Goal: Information Seeking & Learning: Learn about a topic

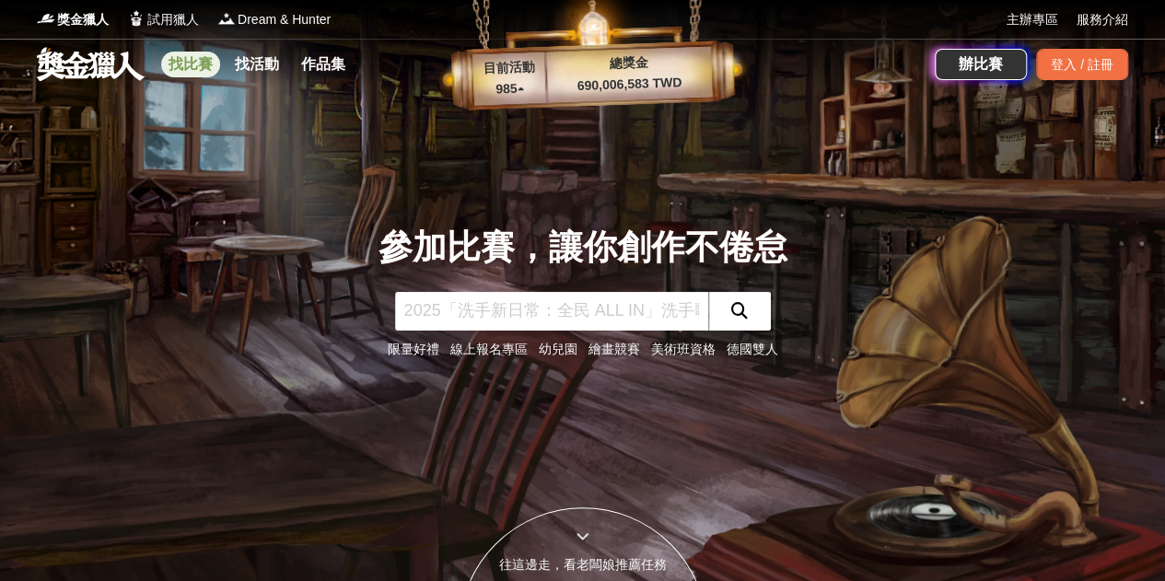
click at [193, 67] on link "找比賽" at bounding box center [190, 65] width 59 height 26
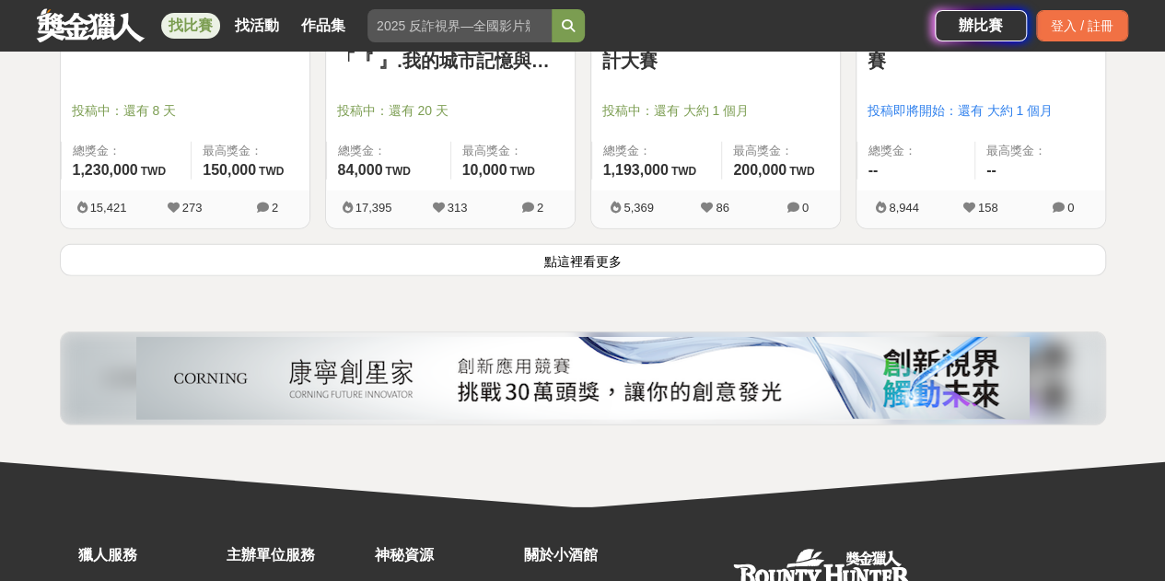
scroll to position [2579, 0]
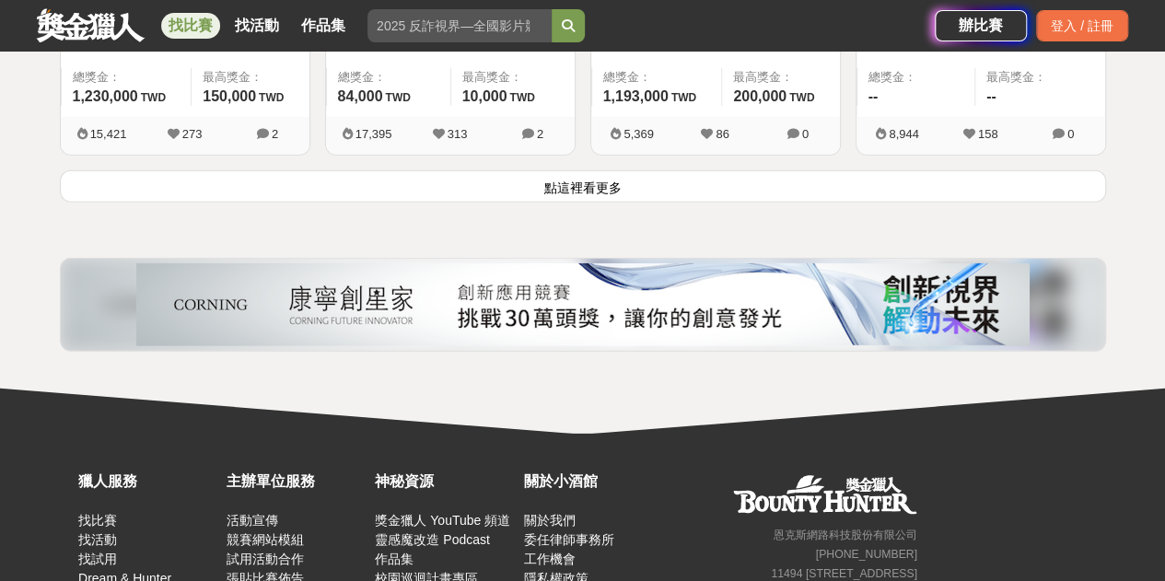
click at [601, 185] on button "點這裡看更多" at bounding box center [583, 186] width 1046 height 32
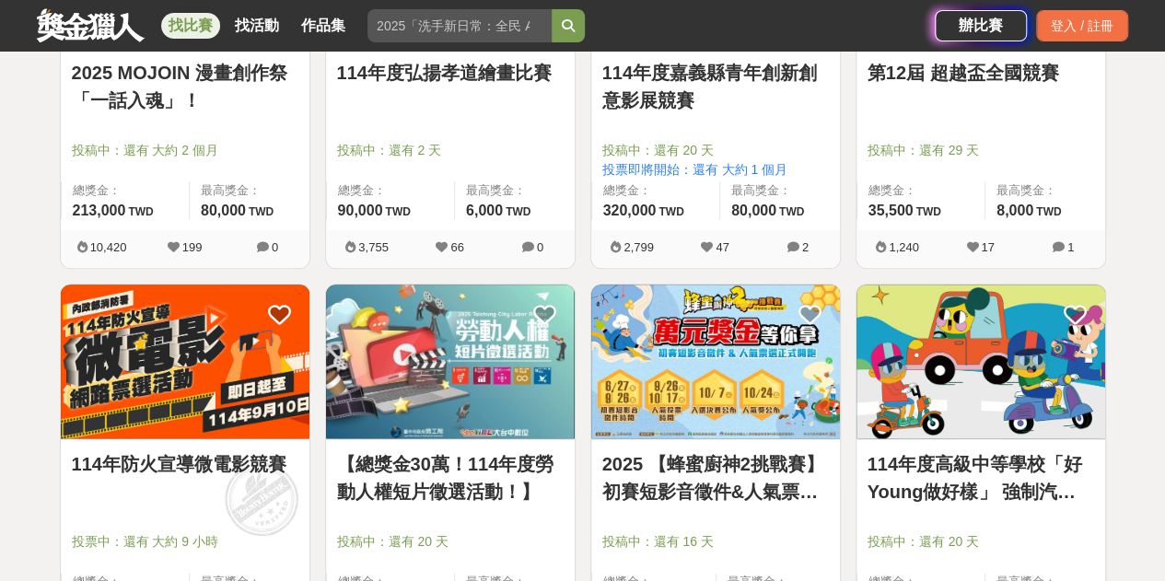
scroll to position [4698, 0]
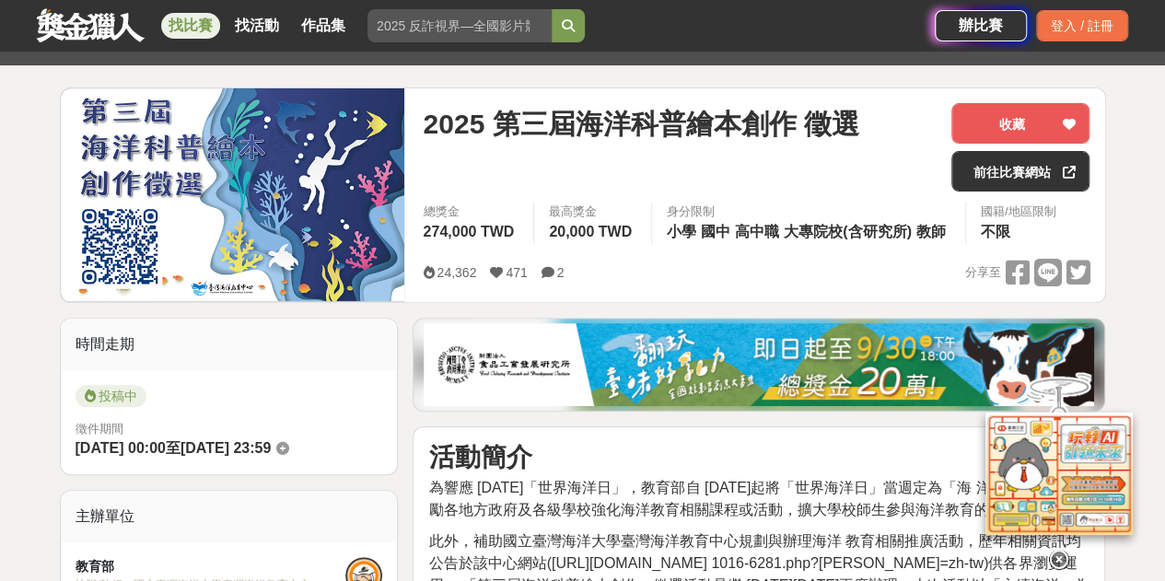
scroll to position [92, 0]
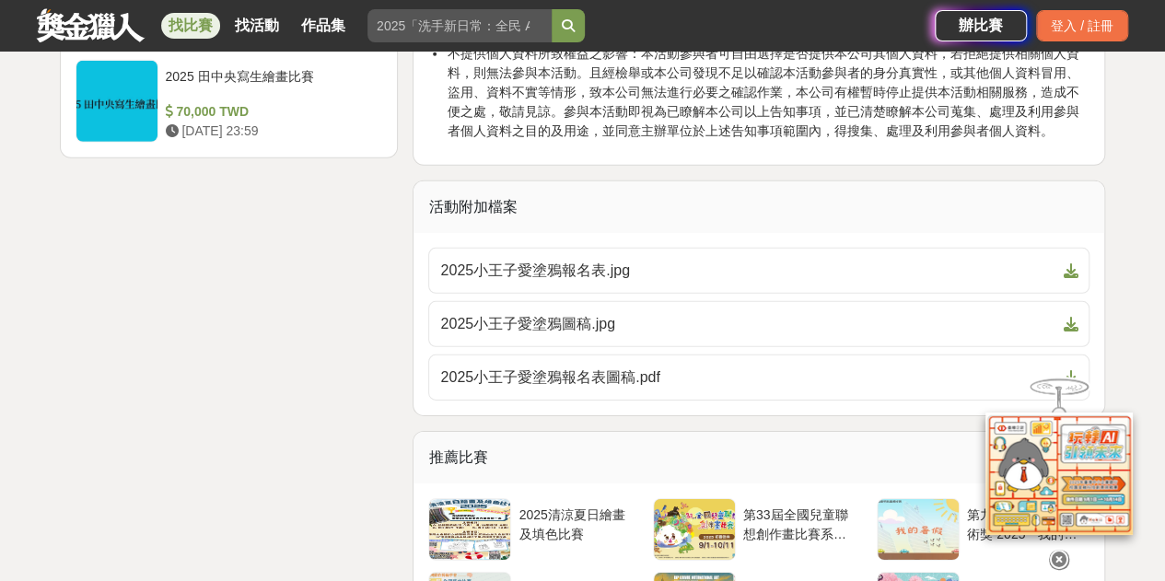
scroll to position [2763, 0]
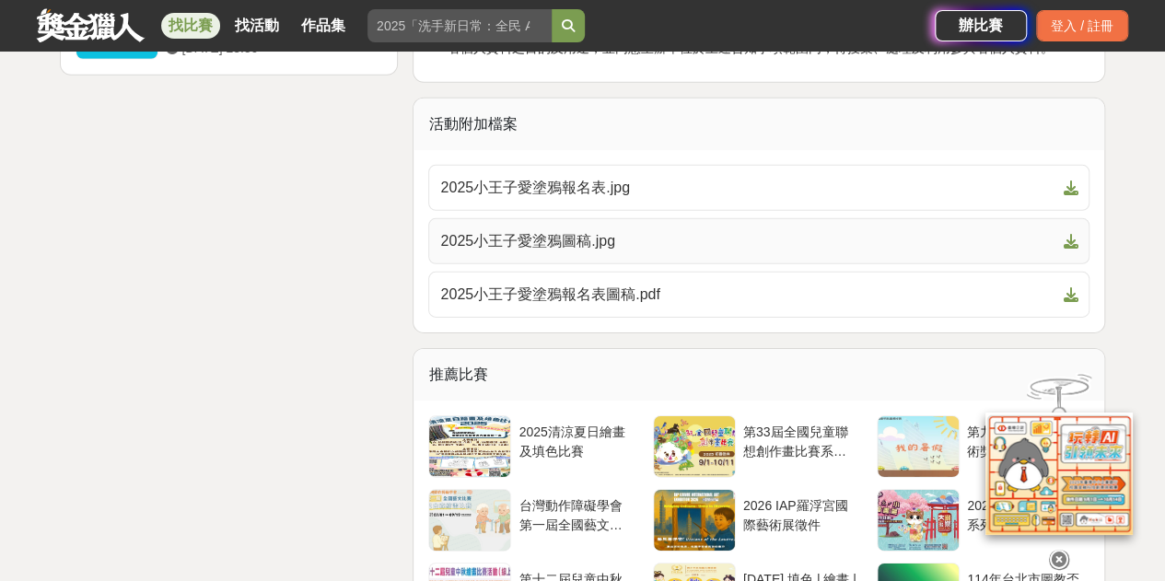
click at [564, 230] on span "2025小王子愛塗鴉圖稿.jpg" at bounding box center [747, 241] width 615 height 22
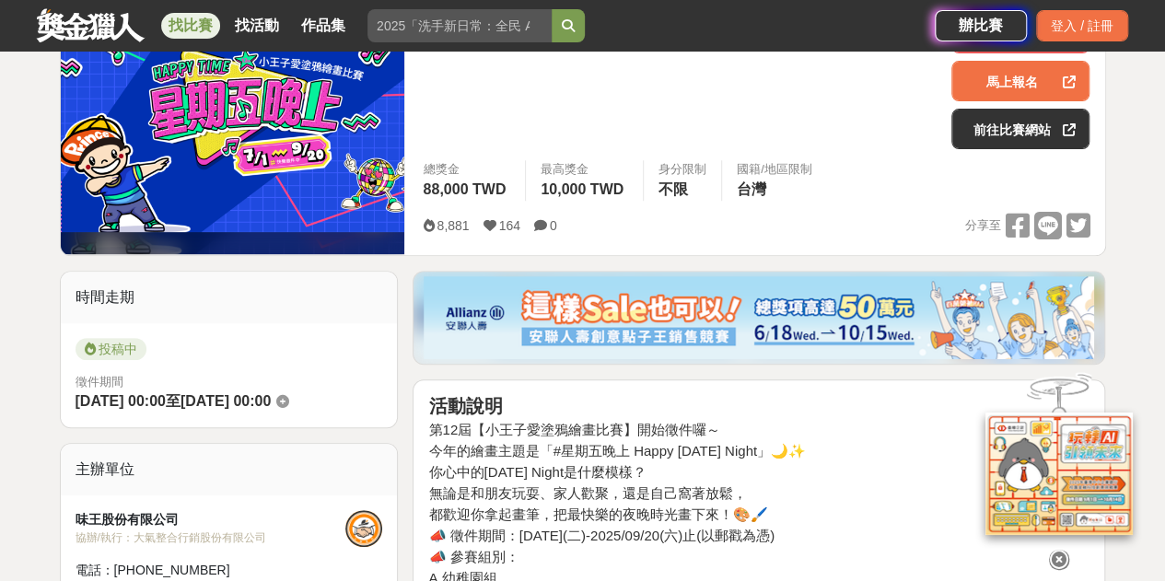
scroll to position [461, 0]
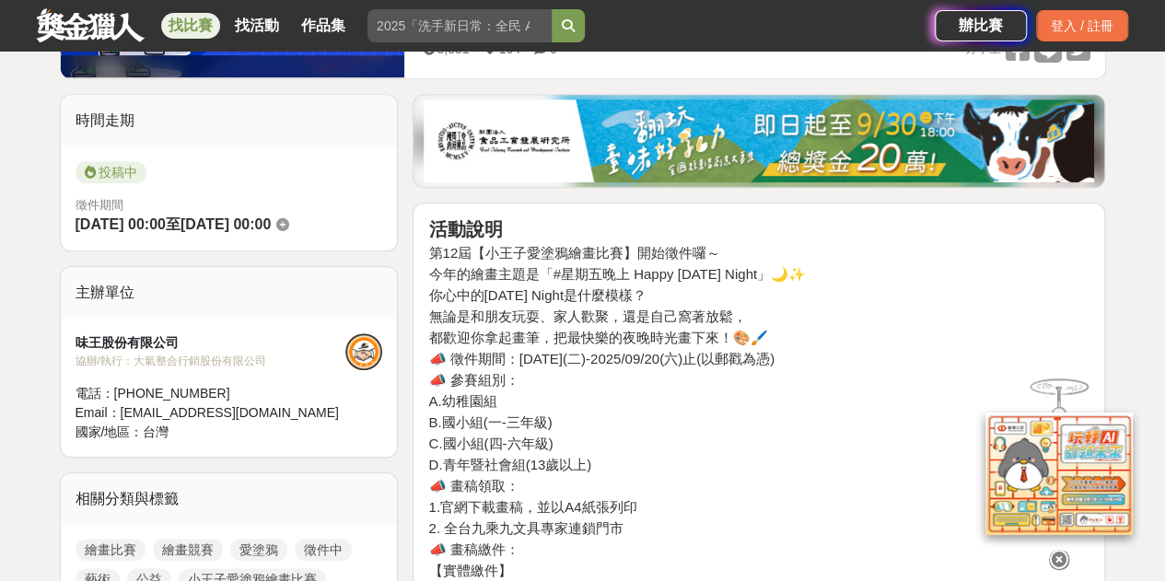
click at [674, 335] on h4 "都歡迎你拿起畫筆，把最快樂的夜晚時光畫下來！🎨🖌️" at bounding box center [758, 338] width 661 height 17
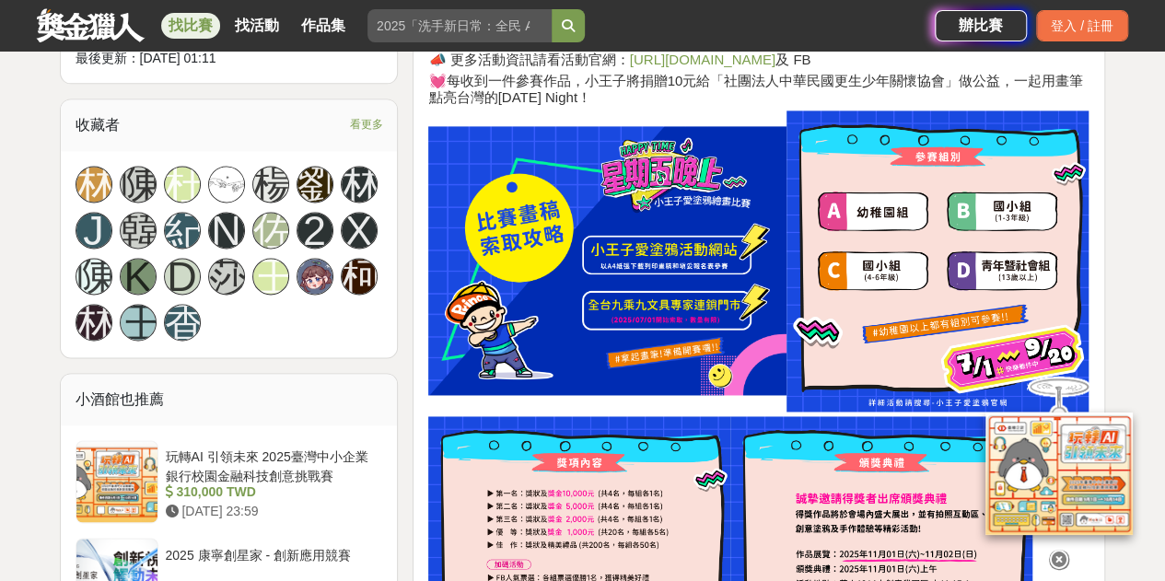
scroll to position [1197, 0]
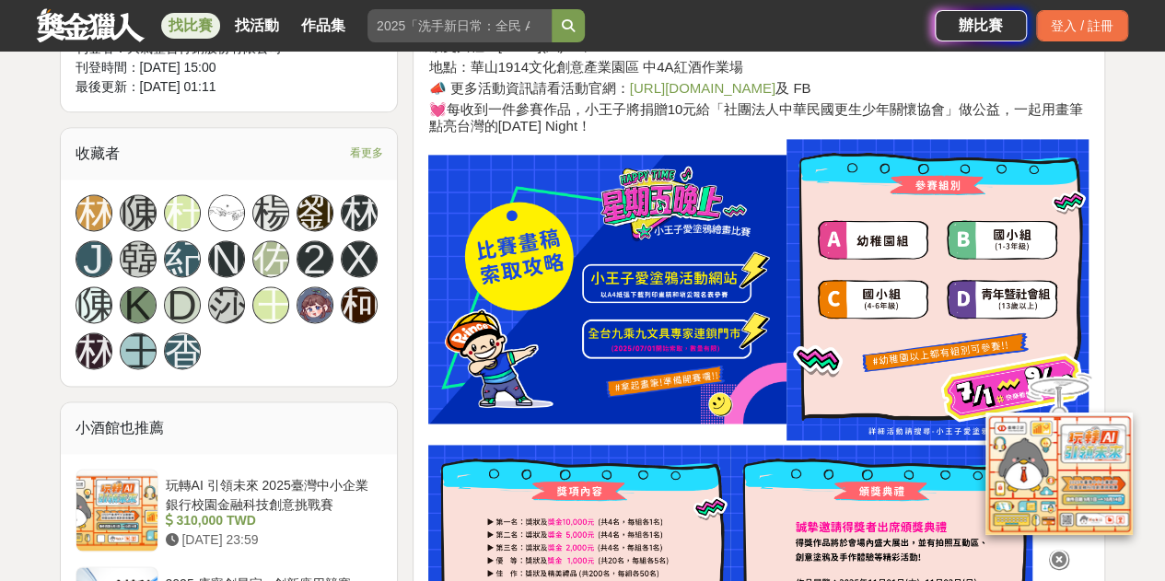
click at [1060, 550] on icon at bounding box center [1059, 552] width 20 height 20
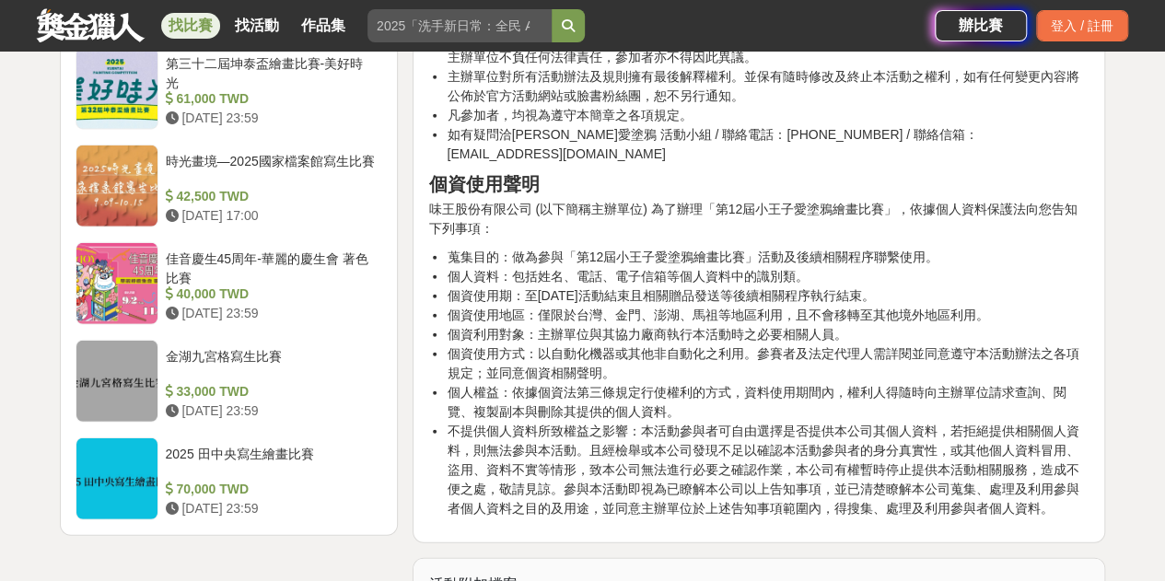
scroll to position [2671, 0]
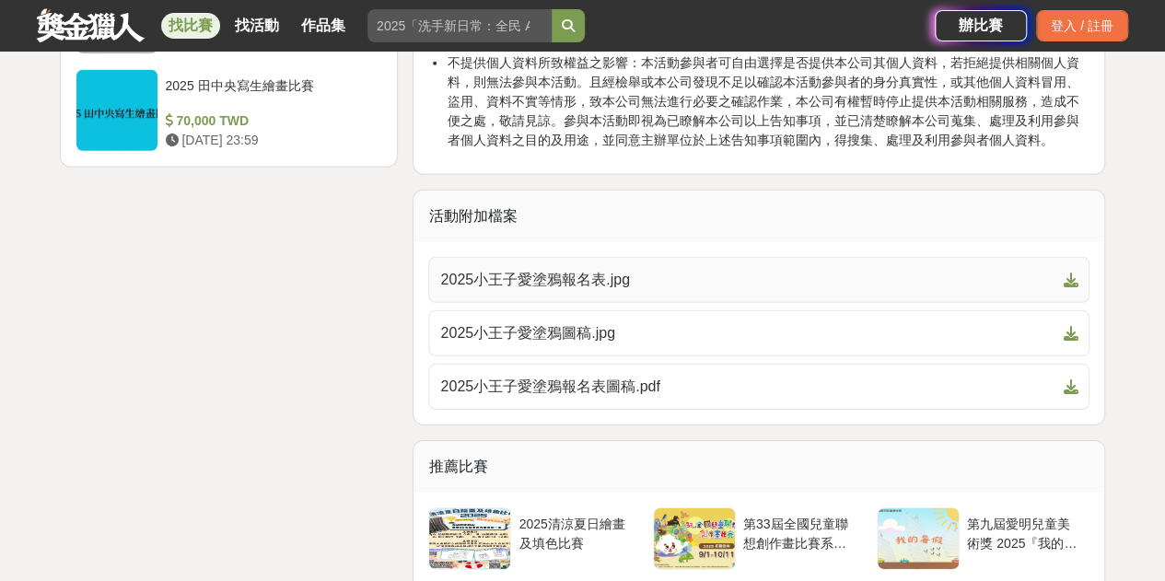
click at [575, 269] on span "2025小王子愛塗鴉報名表.jpg" at bounding box center [747, 280] width 615 height 22
click at [611, 376] on span "2025小王子愛塗鴉報名表圖稿.pdf" at bounding box center [747, 387] width 615 height 22
